Goal: Communication & Community: Answer question/provide support

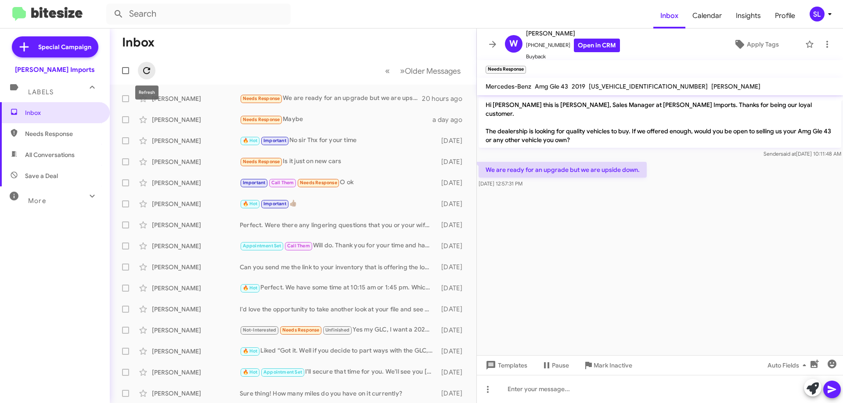
click at [151, 67] on icon at bounding box center [146, 70] width 11 height 11
click at [492, 45] on icon at bounding box center [492, 44] width 11 height 11
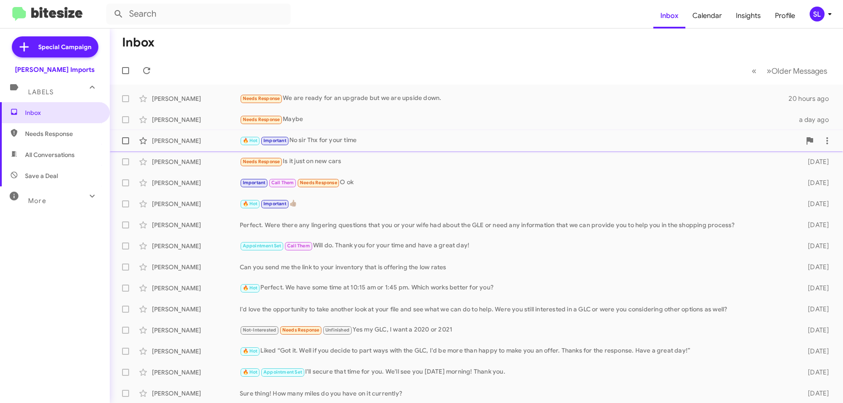
click at [373, 136] on div "🔥 Hot Important No sir Thx for your time" at bounding box center [520, 141] width 561 height 10
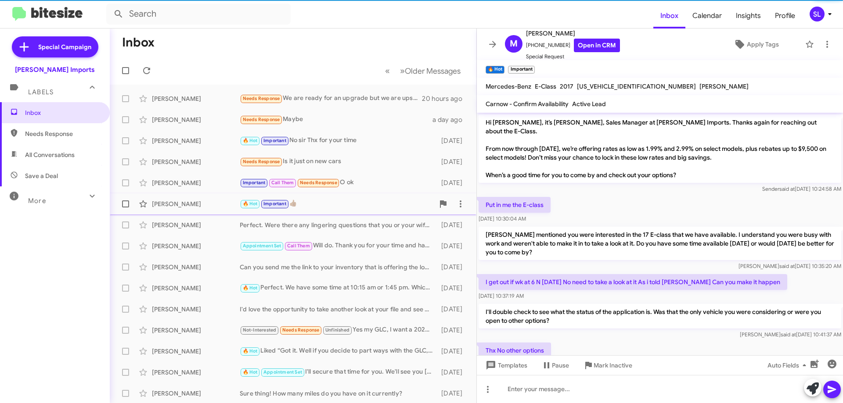
scroll to position [107, 0]
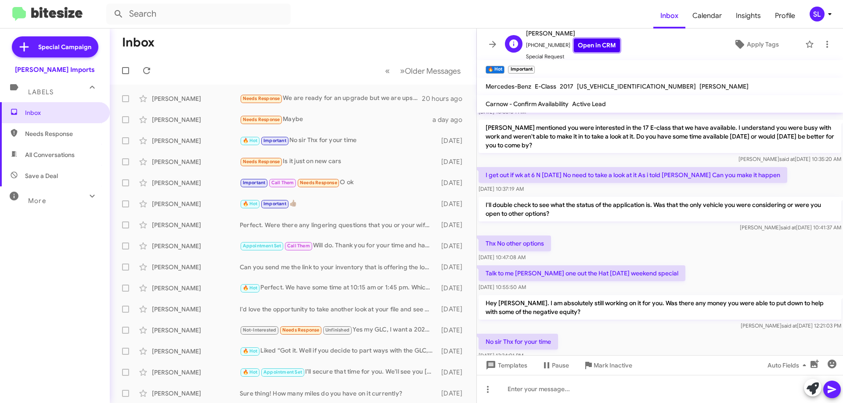
click at [576, 46] on link "Open in CRM" at bounding box center [597, 46] width 46 height 14
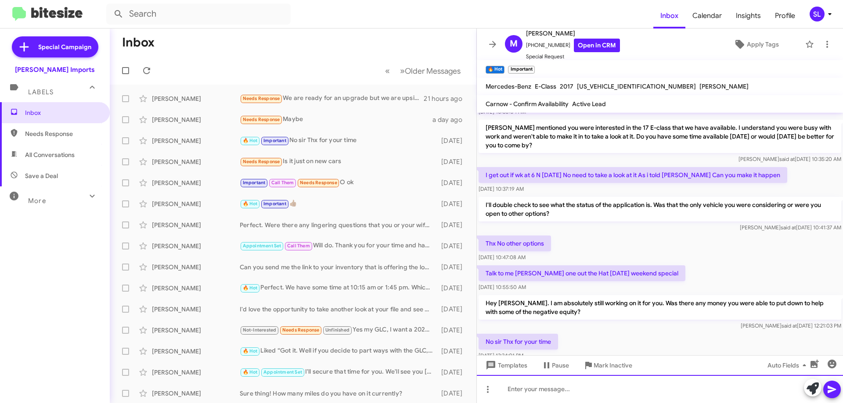
click at [531, 388] on div at bounding box center [660, 389] width 366 height 28
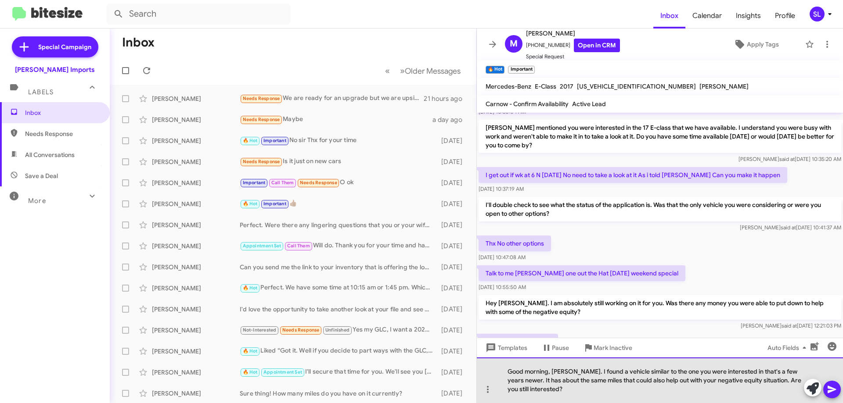
click at [775, 381] on div "Good morning, [PERSON_NAME]. I found a vehicle similar to the one you were inte…" at bounding box center [660, 381] width 366 height 46
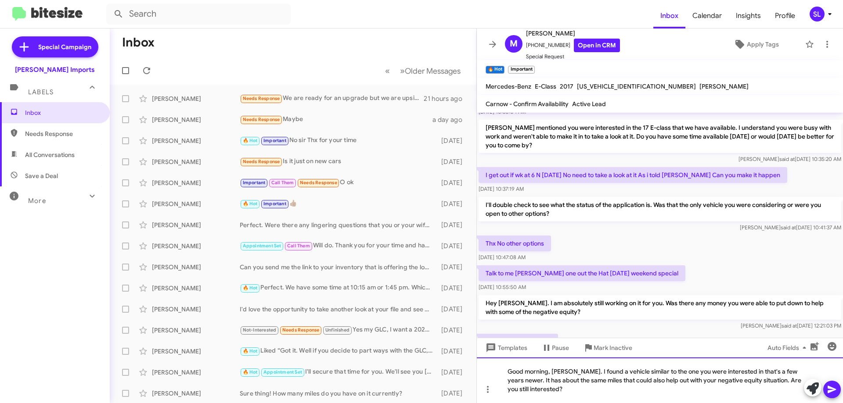
click at [527, 382] on div "Good morning, [PERSON_NAME]. I found a vehicle similar to the one you were inte…" at bounding box center [660, 381] width 366 height 46
click at [607, 390] on div "Good morning, [PERSON_NAME]. I found a vehicle similar to the one you were inte…" at bounding box center [660, 381] width 366 height 46
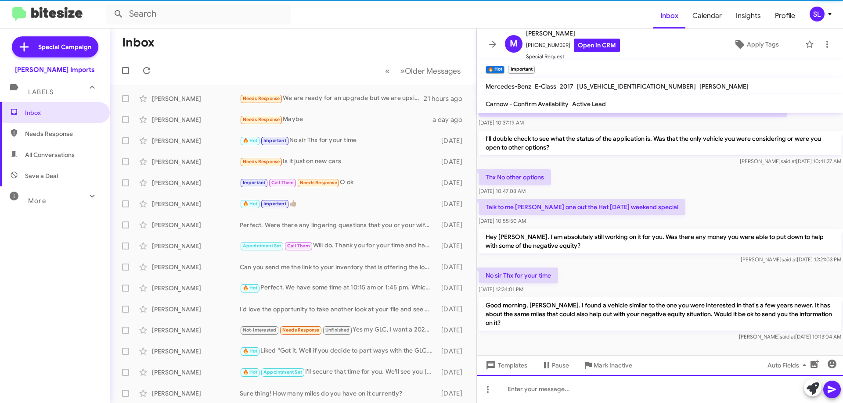
scroll to position [174, 0]
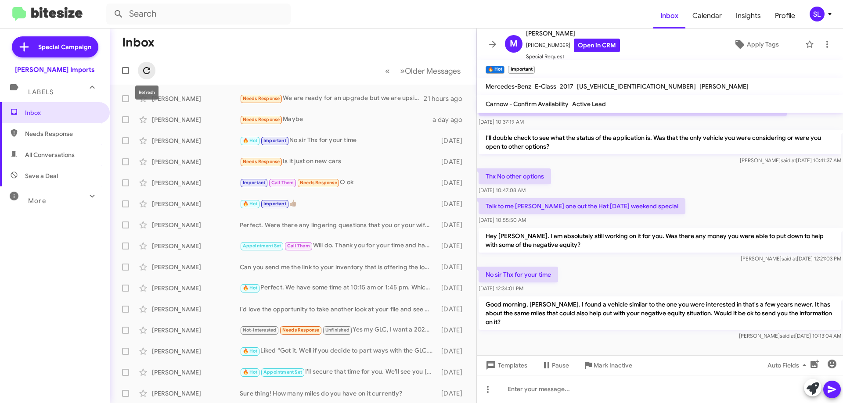
click at [152, 66] on span at bounding box center [147, 70] width 18 height 11
click at [369, 160] on div "Needs Response Is it just on new cars" at bounding box center [337, 162] width 194 height 10
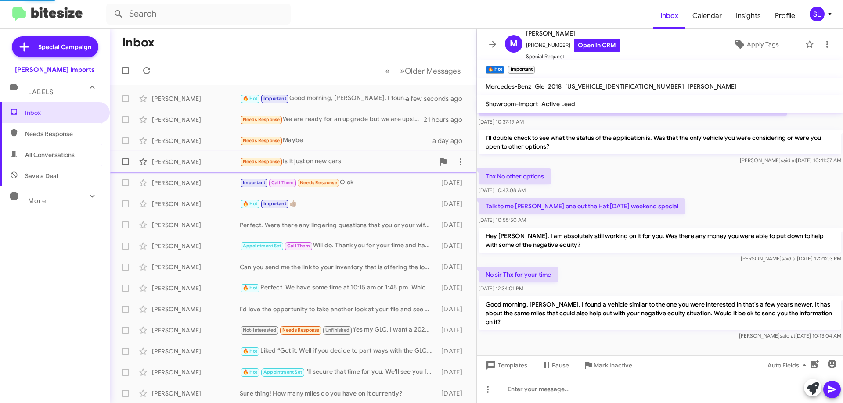
scroll to position [52, 0]
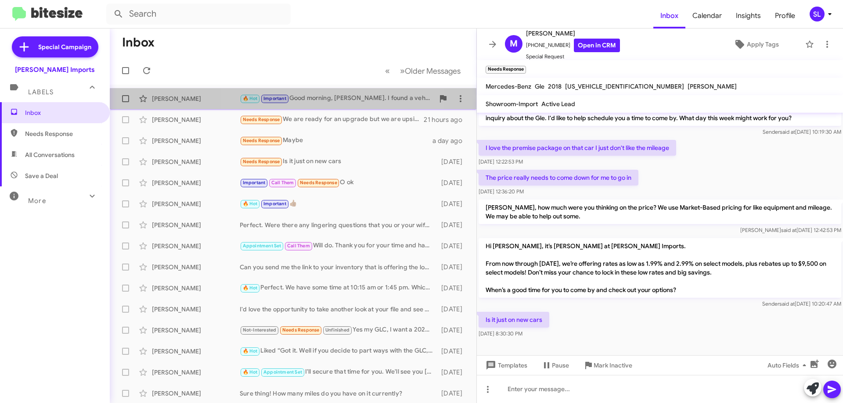
click at [320, 102] on div "🔥 Hot Important Good morning, [PERSON_NAME]. I found a vehicle similar to the o…" at bounding box center [337, 98] width 194 height 10
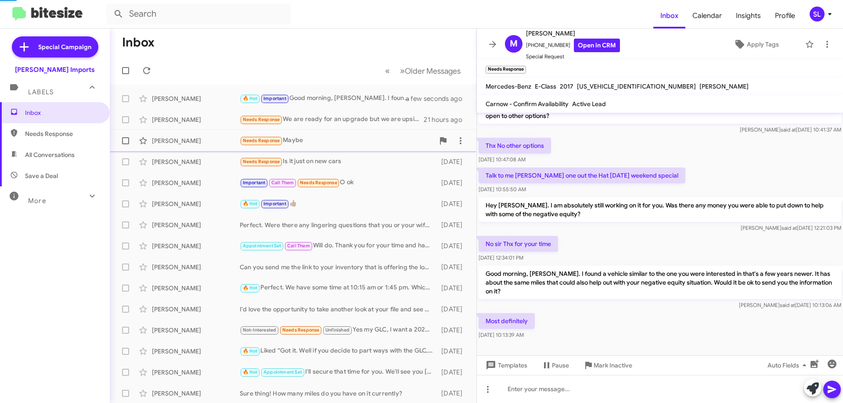
scroll to position [55, 0]
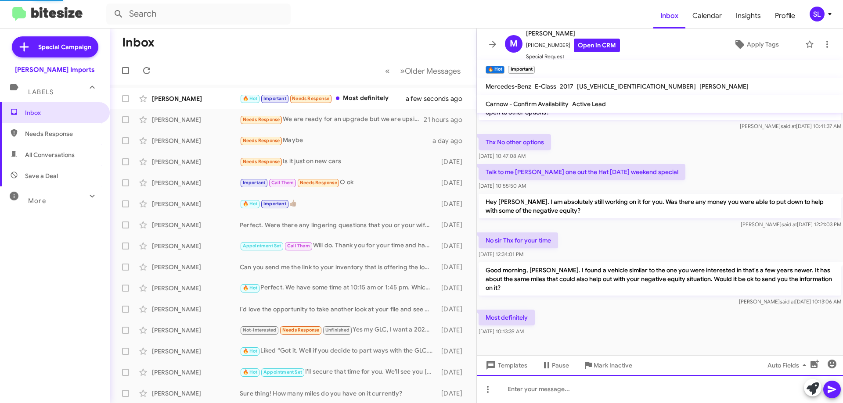
click at [548, 389] on div at bounding box center [660, 389] width 366 height 28
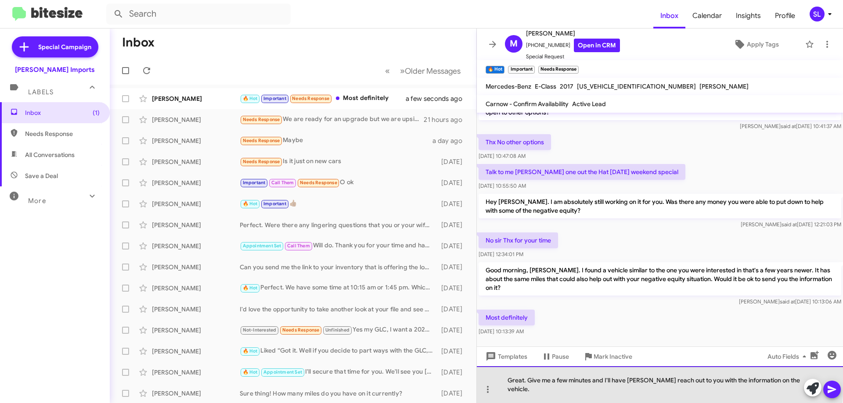
click at [526, 389] on div "Great. Give me a few minutes and I'll have [PERSON_NAME] reach out to you with …" at bounding box center [660, 384] width 366 height 37
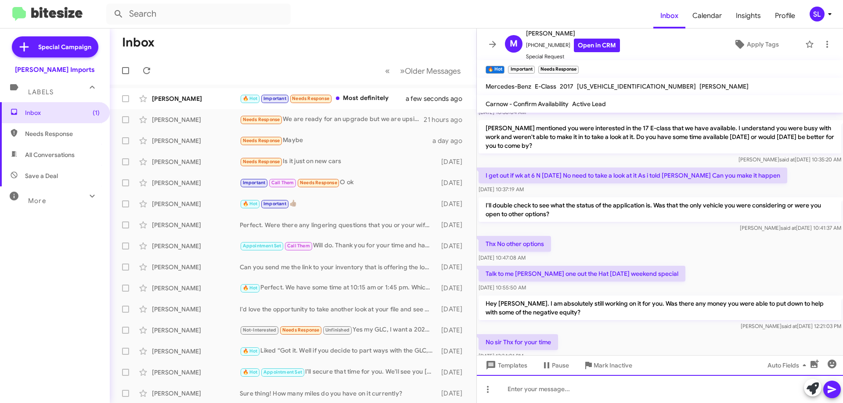
scroll to position [238, 0]
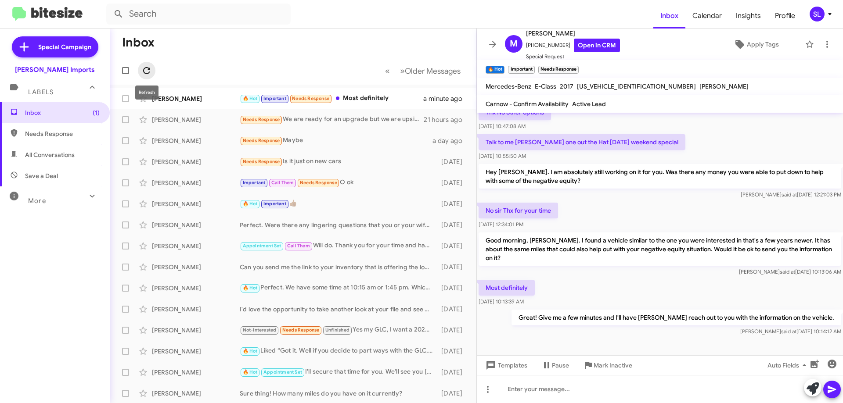
click at [147, 72] on icon at bounding box center [146, 70] width 11 height 11
click at [360, 97] on div "🔥 Hot Important Great! Give me a few minutes and I'll have [PERSON_NAME] reach …" at bounding box center [337, 98] width 194 height 10
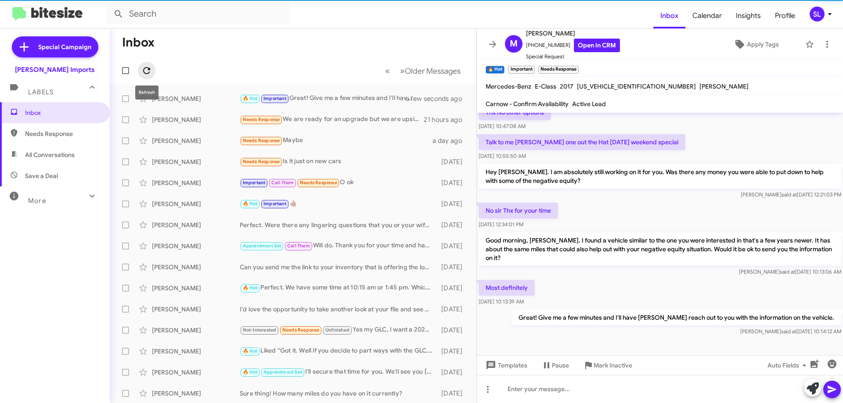
click at [146, 74] on icon at bounding box center [146, 70] width 11 height 11
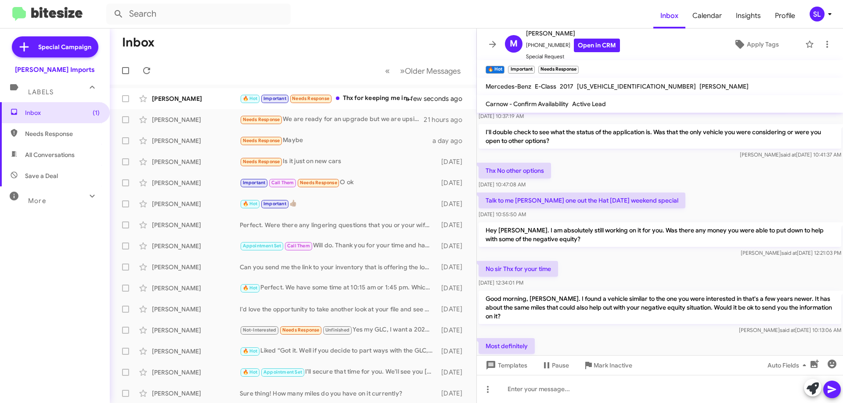
scroll to position [270, 0]
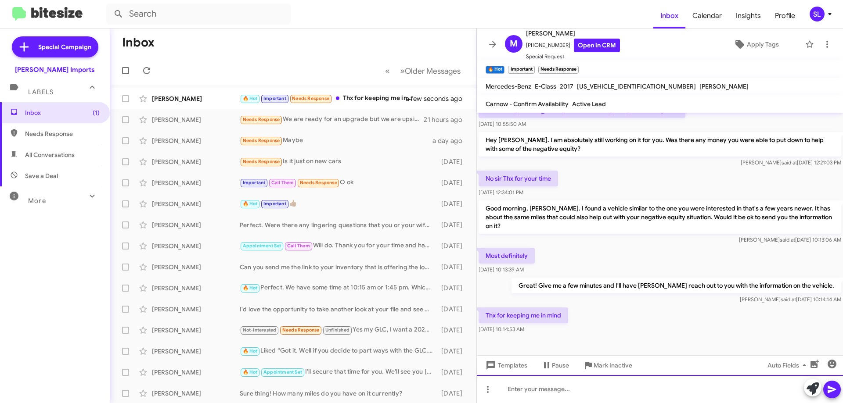
click at [559, 388] on div at bounding box center [660, 389] width 366 height 28
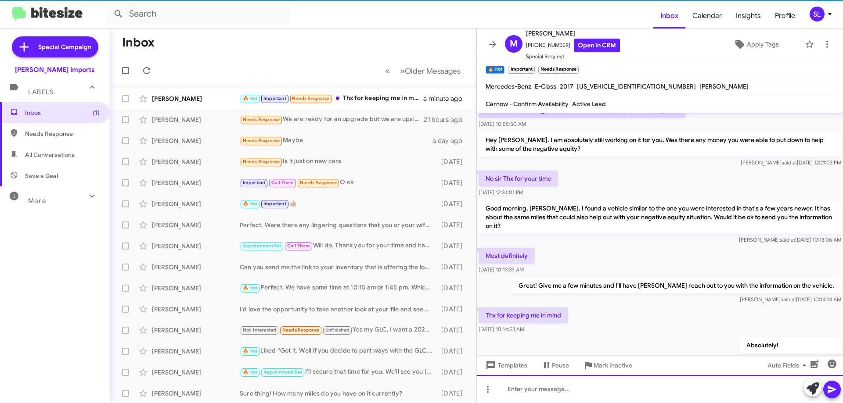
scroll to position [0, 0]
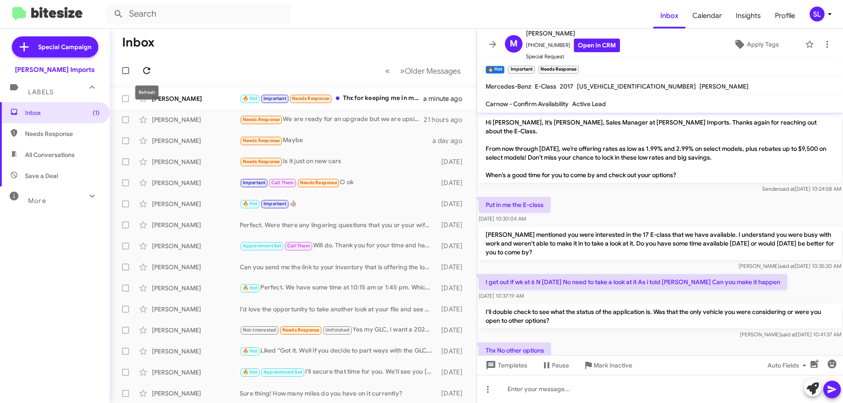
click at [150, 78] on button at bounding box center [147, 71] width 18 height 18
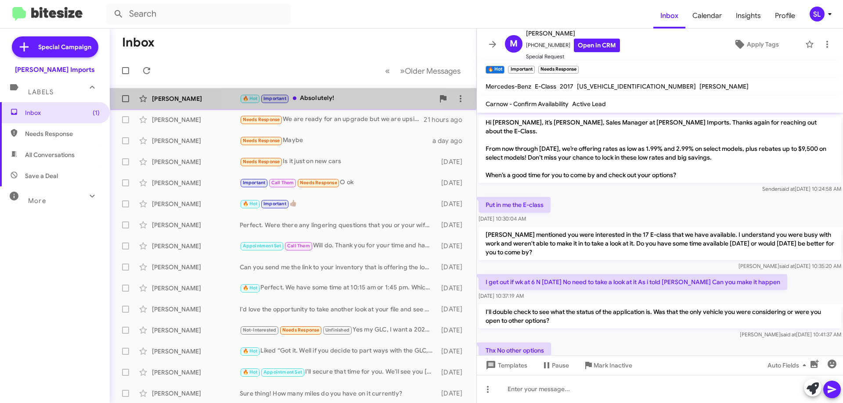
click at [339, 92] on div "[PERSON_NAME] 🔥 Hot Important Absolutely! a few seconds ago" at bounding box center [293, 99] width 352 height 18
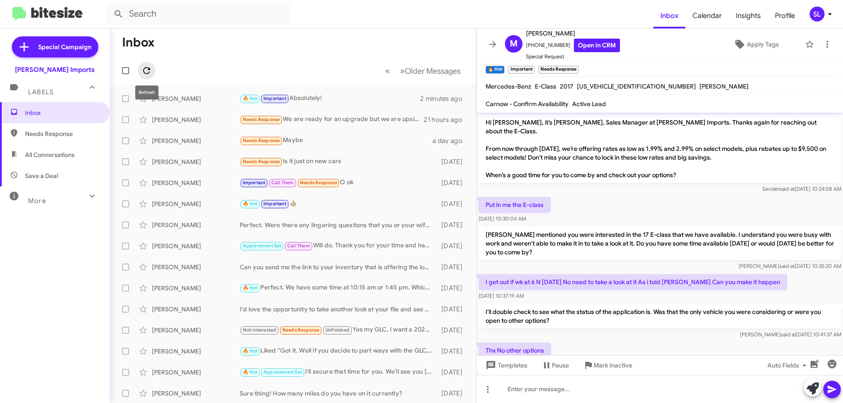
click at [146, 70] on icon at bounding box center [146, 70] width 11 height 11
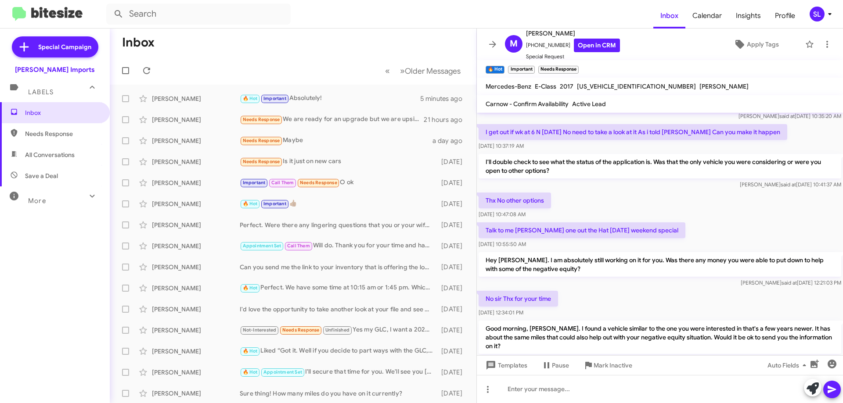
scroll to position [302, 0]
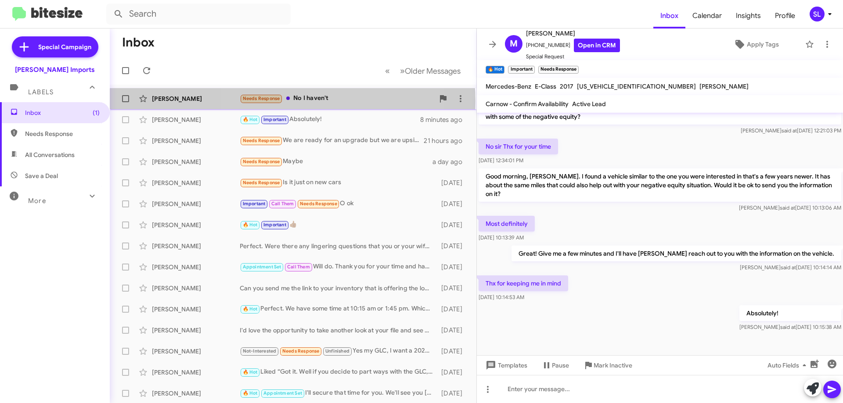
click at [292, 101] on div "Needs Response No I haven't" at bounding box center [337, 98] width 194 height 10
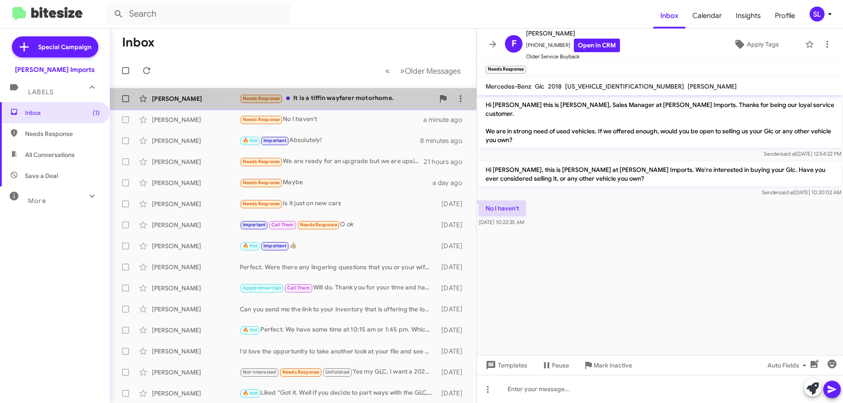
click at [340, 96] on div "Needs Response It is a tiffin wayfarer motorhome." at bounding box center [337, 98] width 194 height 10
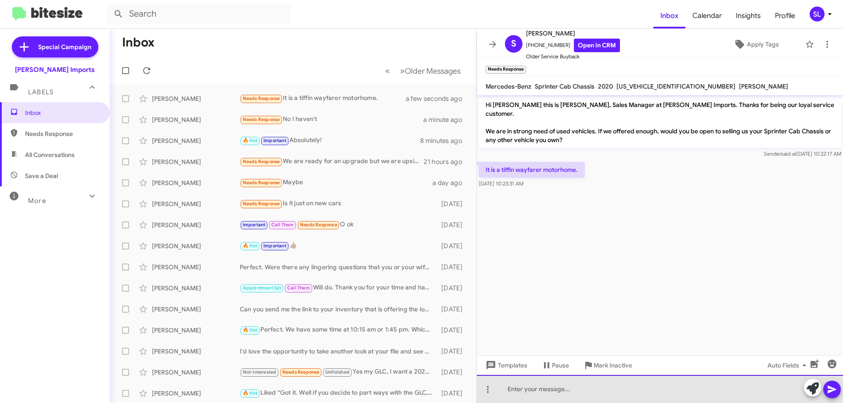
click at [566, 394] on div at bounding box center [660, 389] width 366 height 28
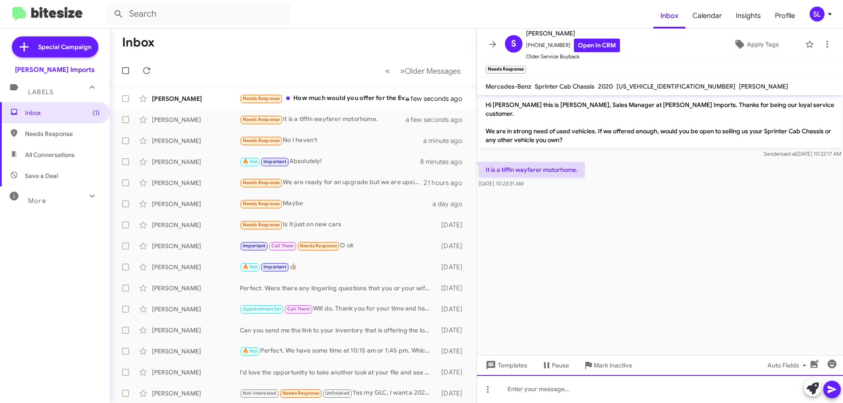
click at [575, 390] on div at bounding box center [660, 389] width 366 height 28
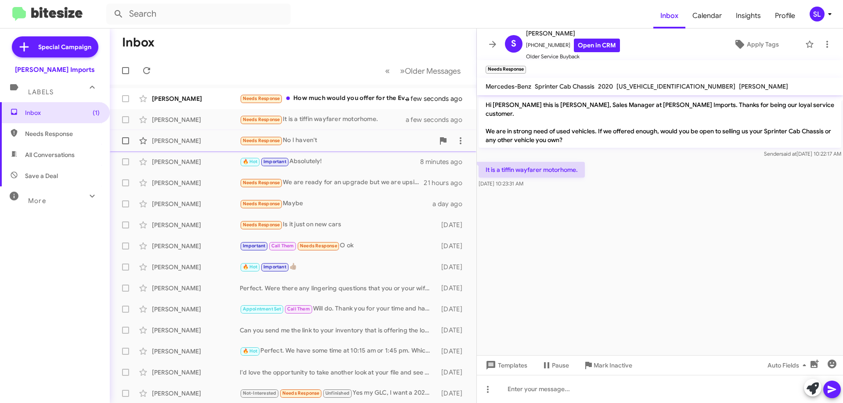
click at [369, 135] on div "[PERSON_NAME] Needs Response No I haven't a minute ago" at bounding box center [293, 141] width 352 height 18
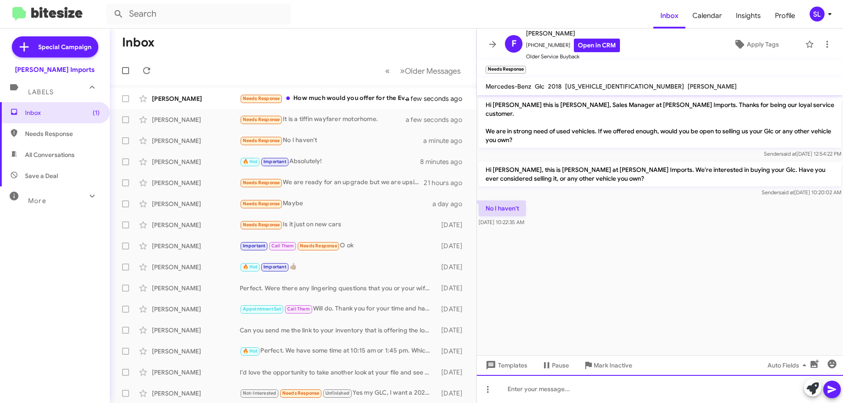
click at [566, 393] on div at bounding box center [660, 389] width 366 height 28
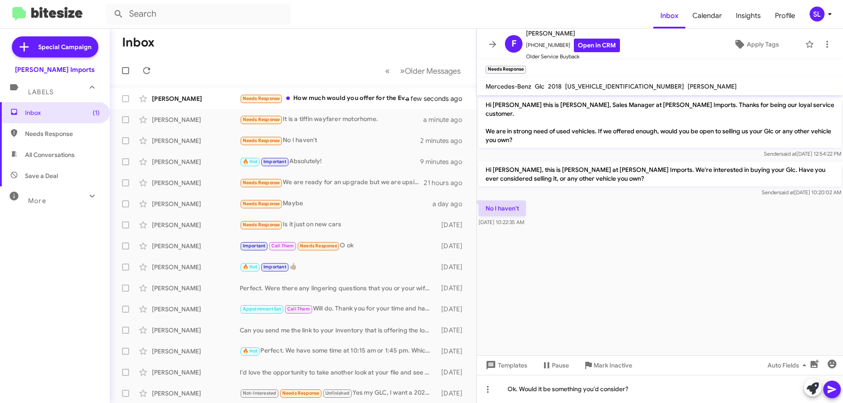
click at [597, 86] on span "[US_VEHICLE_IDENTIFICATION_NUMBER]" at bounding box center [624, 87] width 119 height 8
copy span "[US_VEHICLE_IDENTIFICATION_NUMBER]"
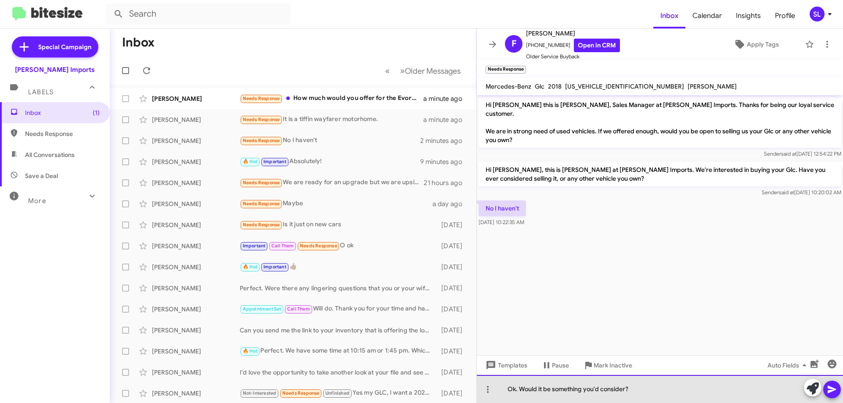
click at [652, 396] on div "Ok. Would it be something you'd consider?" at bounding box center [660, 389] width 366 height 28
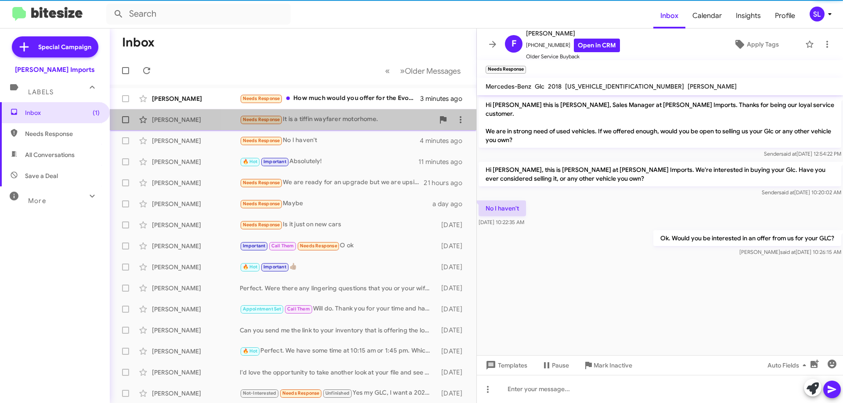
click at [340, 117] on div "Needs Response It is a tiffin wayfarer motorhome." at bounding box center [337, 120] width 194 height 10
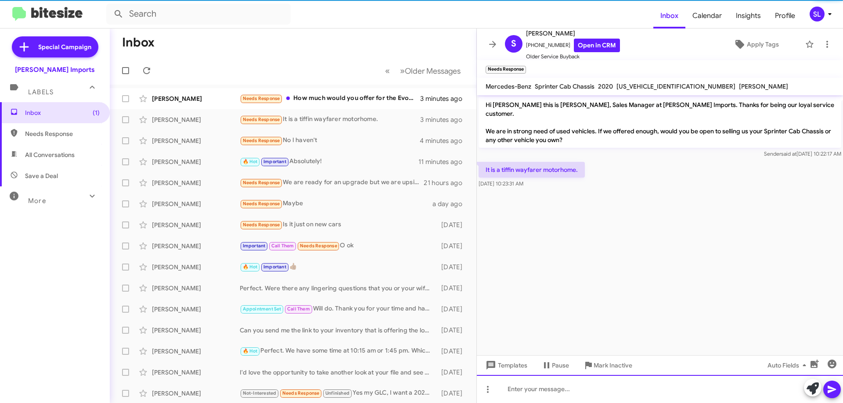
click at [595, 395] on div at bounding box center [660, 389] width 366 height 28
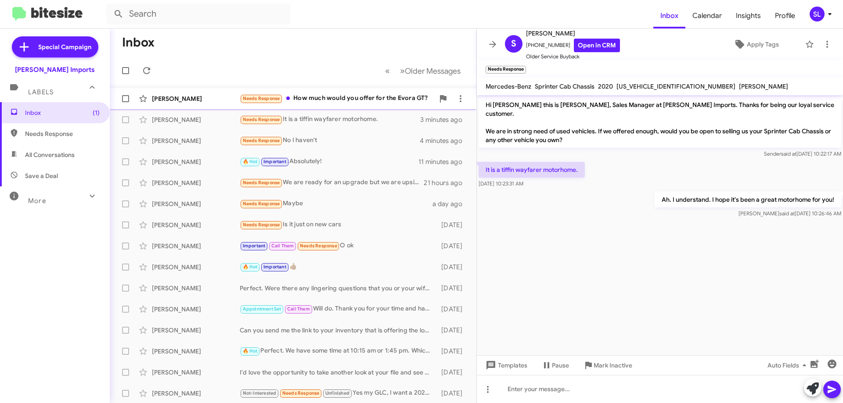
click at [363, 97] on div "Needs Response How much would you offer for the Evora GT?" at bounding box center [337, 98] width 194 height 10
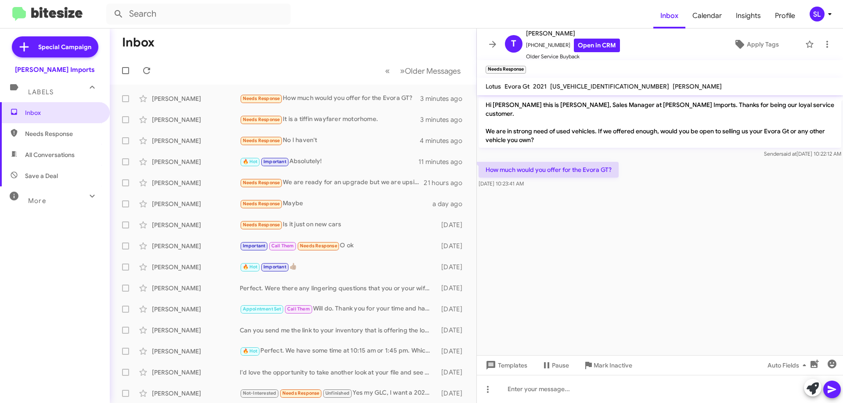
click at [585, 86] on span "[US_VEHICLE_IDENTIFICATION_NUMBER]" at bounding box center [609, 87] width 119 height 8
copy span "[US_VEHICLE_IDENTIFICATION_NUMBER]"
click at [586, 48] on link "Open in CRM" at bounding box center [597, 46] width 46 height 14
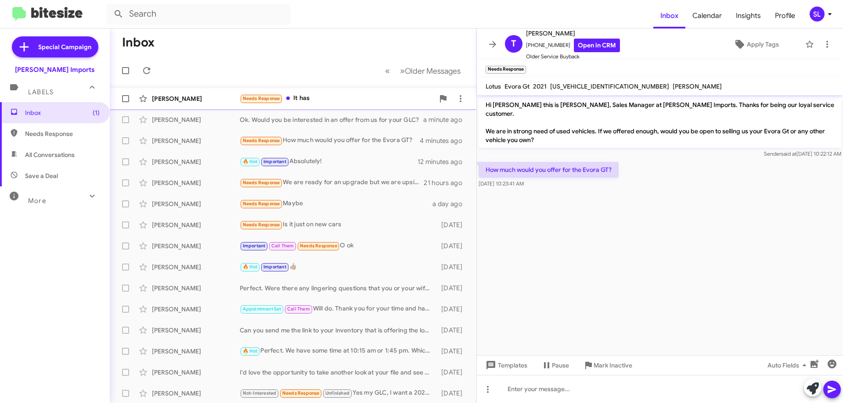
click at [369, 95] on div "Needs Response It has" at bounding box center [337, 98] width 194 height 10
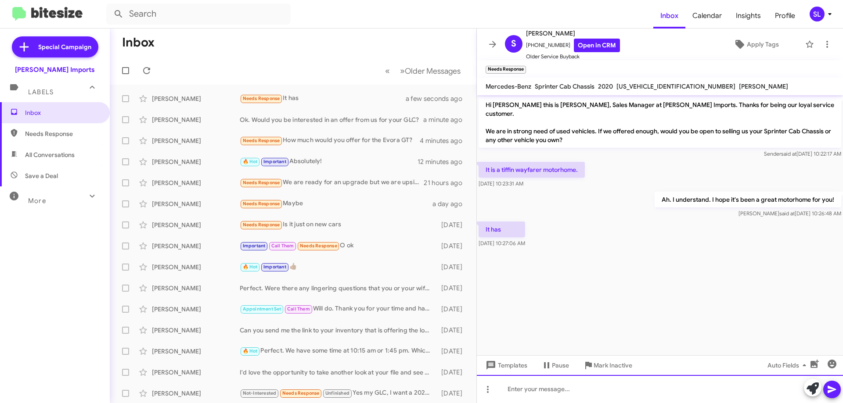
click at [566, 395] on div at bounding box center [660, 389] width 366 height 28
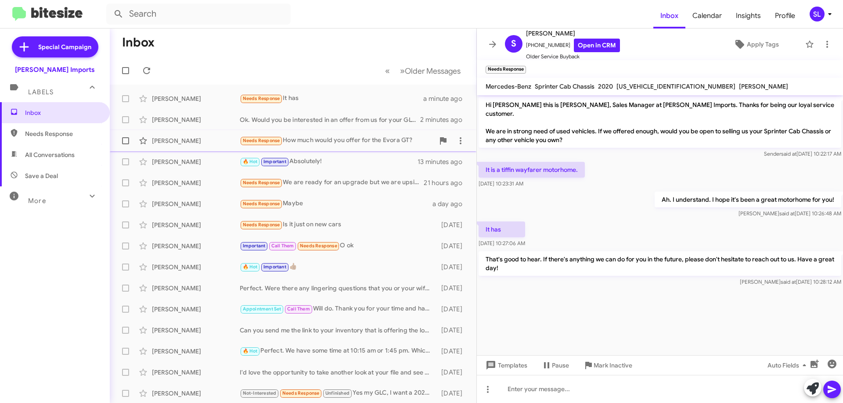
click at [331, 141] on div "Needs Response How much would you offer for the Evora GT?" at bounding box center [337, 141] width 194 height 10
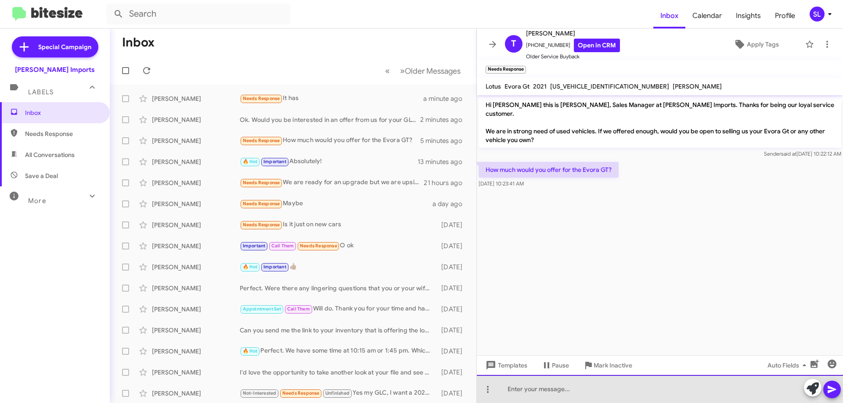
click at [543, 391] on div at bounding box center [660, 389] width 366 height 28
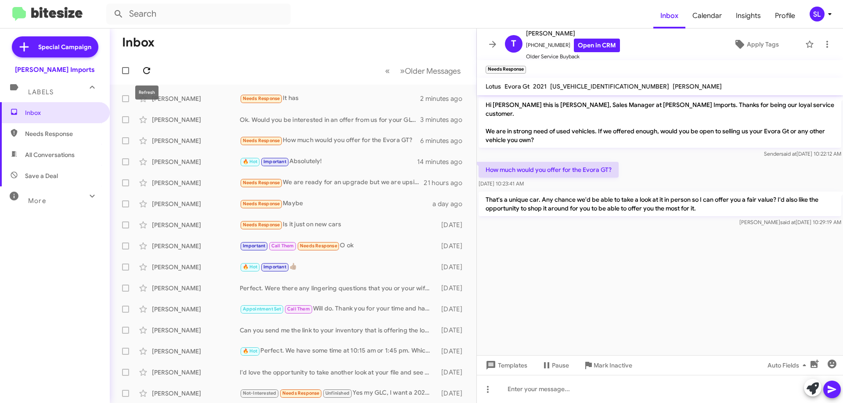
click at [145, 71] on icon at bounding box center [146, 70] width 11 height 11
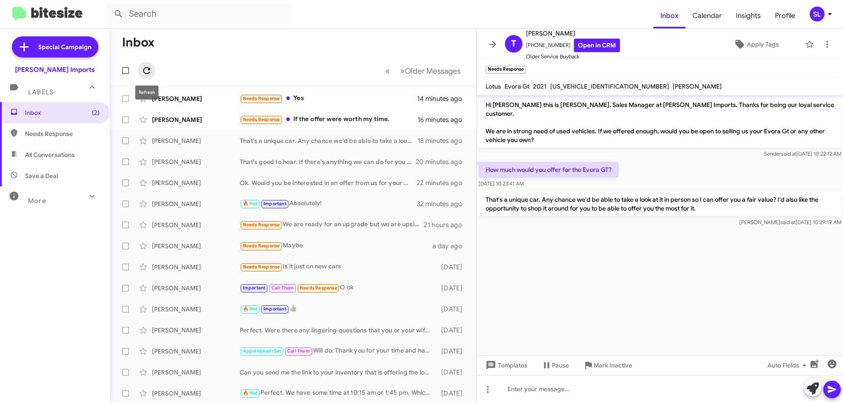
click at [148, 73] on icon at bounding box center [146, 70] width 11 height 11
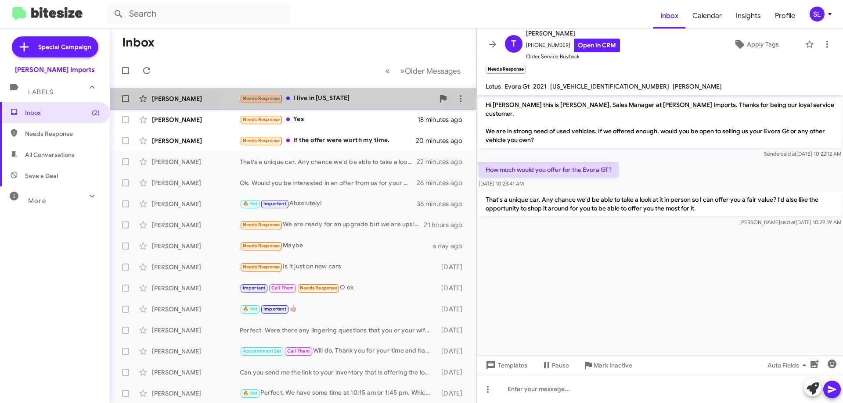
click at [330, 96] on div "Needs Response I live in [US_STATE]" at bounding box center [337, 98] width 194 height 10
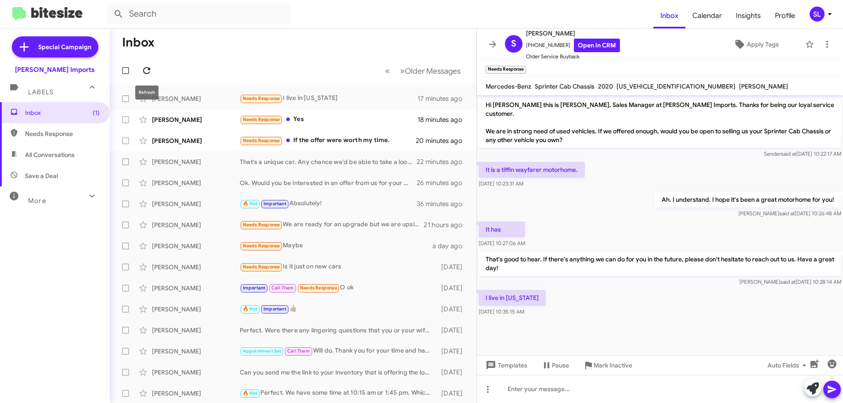
click at [150, 68] on icon at bounding box center [146, 70] width 11 height 11
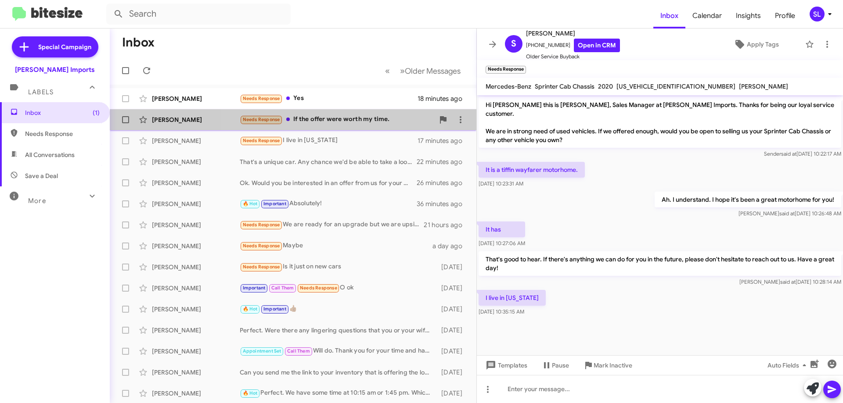
click at [340, 125] on div "[PERSON_NAME] Needs Response If the offer were worth my time. 20 minutes ago" at bounding box center [293, 120] width 352 height 18
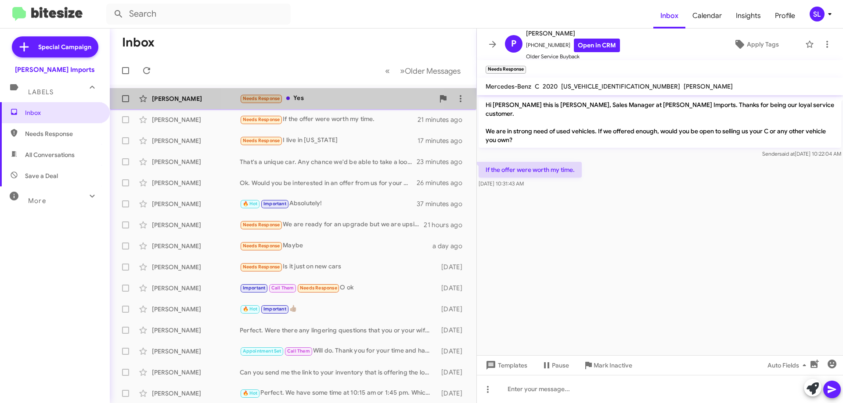
click at [320, 98] on div "Needs Response Yes" at bounding box center [337, 98] width 194 height 10
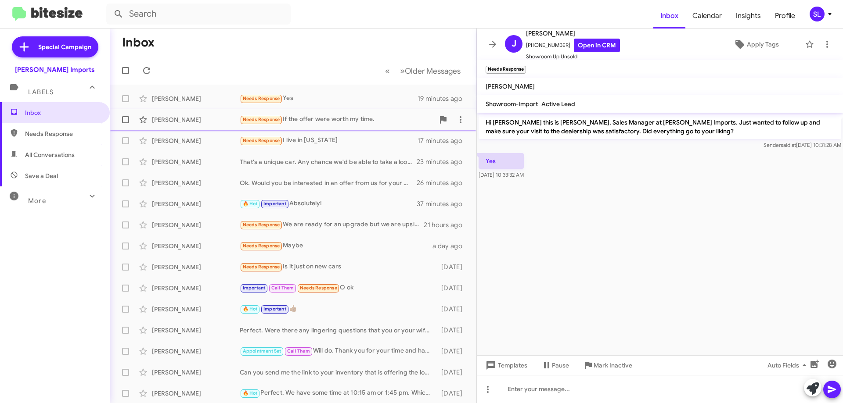
click at [323, 123] on div "Needs Response If the offer were worth my time." at bounding box center [337, 120] width 194 height 10
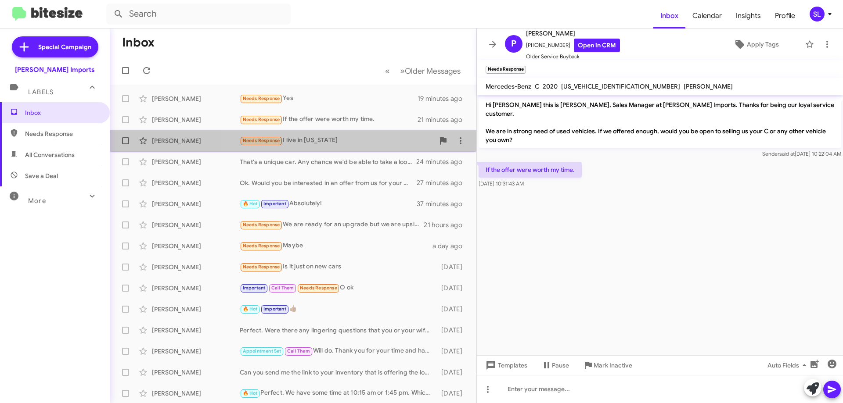
click at [357, 145] on div "Needs Response I live in [US_STATE]" at bounding box center [337, 141] width 194 height 10
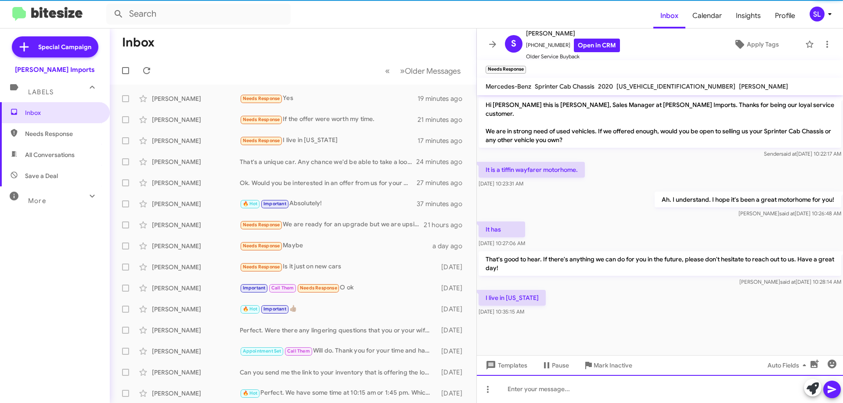
click at [561, 390] on div at bounding box center [660, 389] width 366 height 28
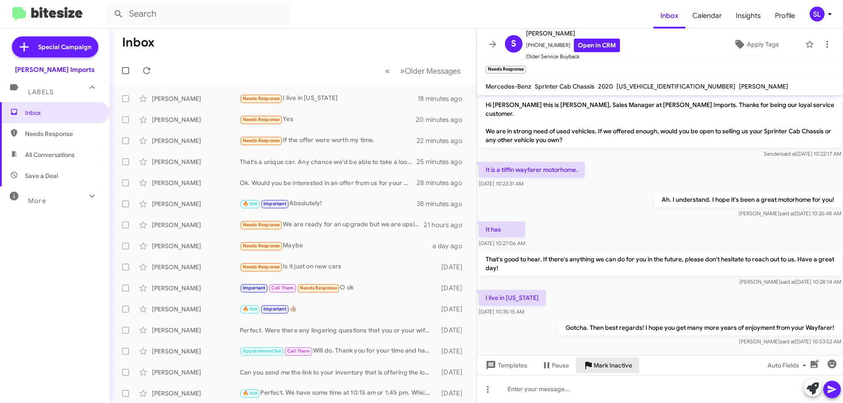
click at [616, 369] on span "Mark Inactive" at bounding box center [612, 366] width 39 height 16
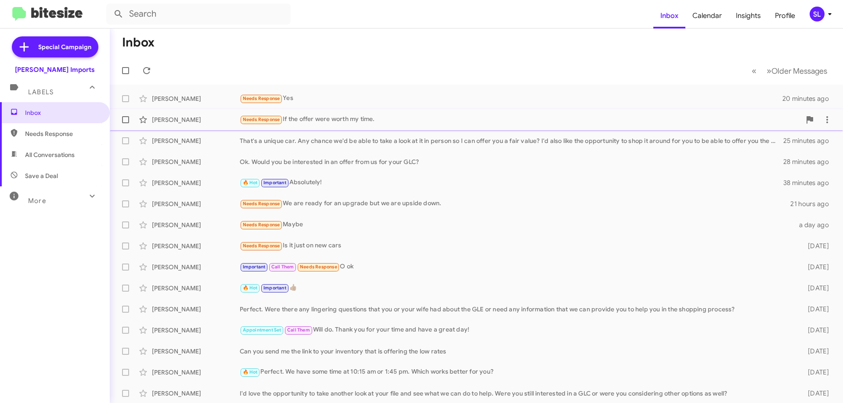
click at [406, 117] on div "Needs Response If the offer were worth my time." at bounding box center [520, 120] width 561 height 10
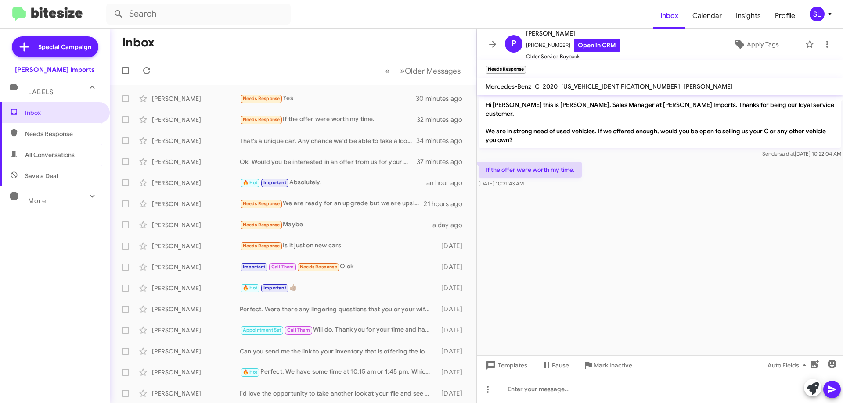
click at [842, 271] on cdk-virtual-scroll-viewport "Hi [PERSON_NAME] this is [PERSON_NAME], Sales Manager at [PERSON_NAME] Imports.…" at bounding box center [660, 225] width 366 height 260
click at [149, 69] on icon at bounding box center [146, 70] width 7 height 7
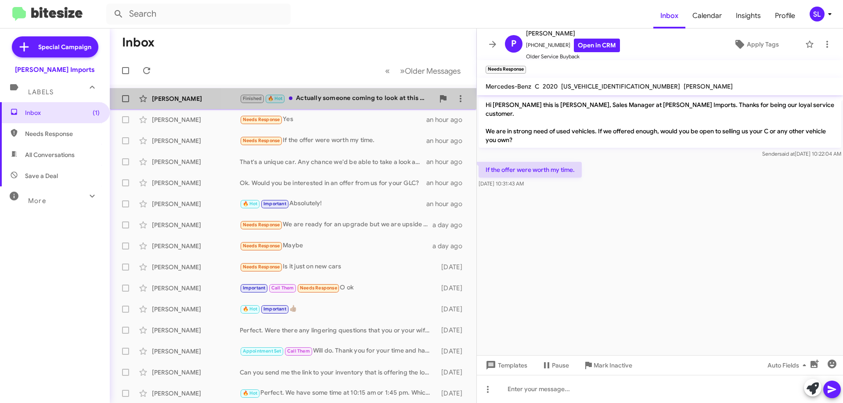
click at [374, 102] on div "Finished 🔥 Hot Actually someone coming to look at this week to buy" at bounding box center [337, 98] width 194 height 10
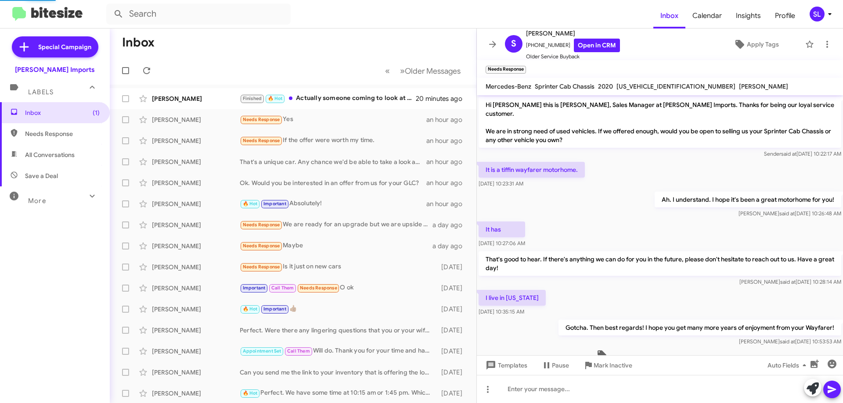
scroll to position [68, 0]
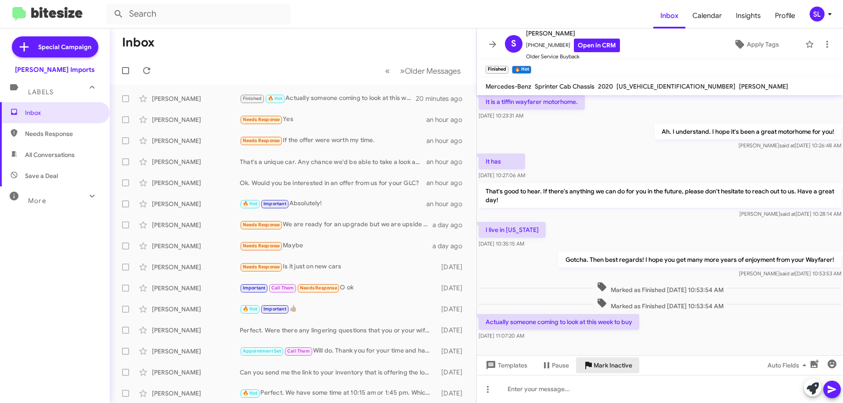
click at [621, 369] on span "Mark Inactive" at bounding box center [612, 366] width 39 height 16
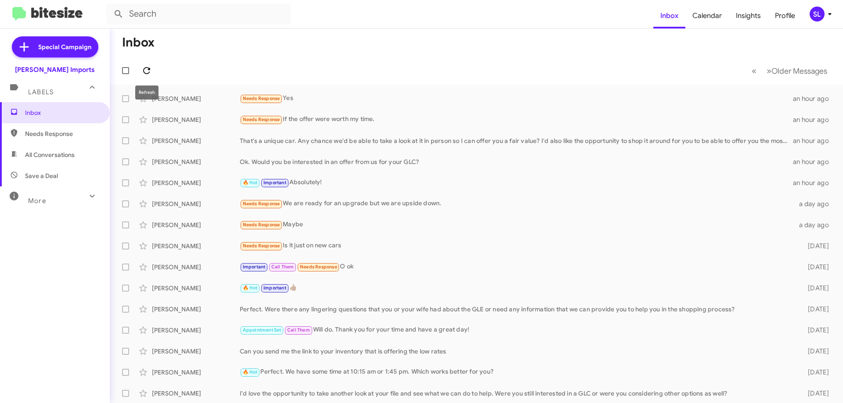
click at [152, 71] on span at bounding box center [147, 70] width 18 height 11
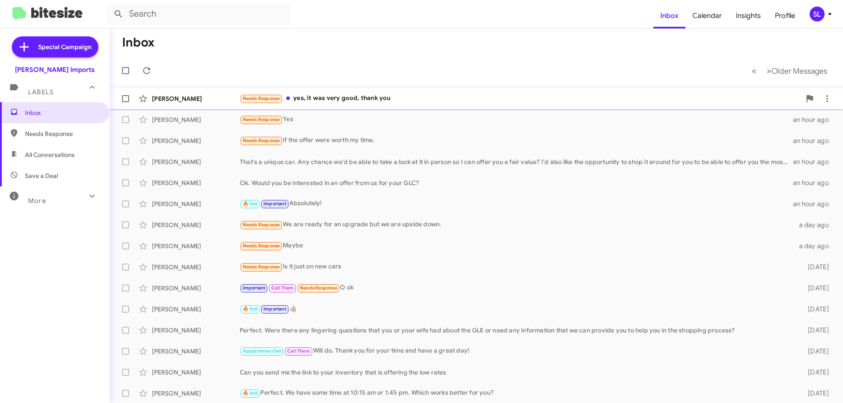
click at [389, 96] on div "Needs Response yes, it was very good, thank you" at bounding box center [520, 98] width 561 height 10
